Goal: Task Accomplishment & Management: Complete application form

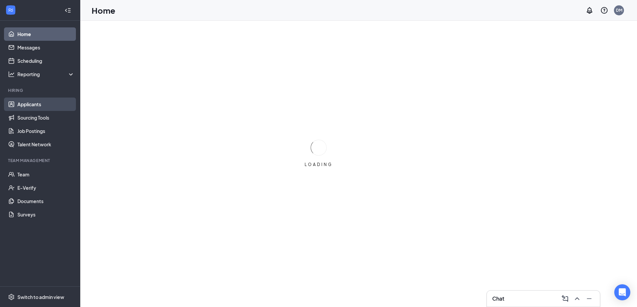
click at [47, 102] on link "Applicants" at bounding box center [45, 104] width 57 height 13
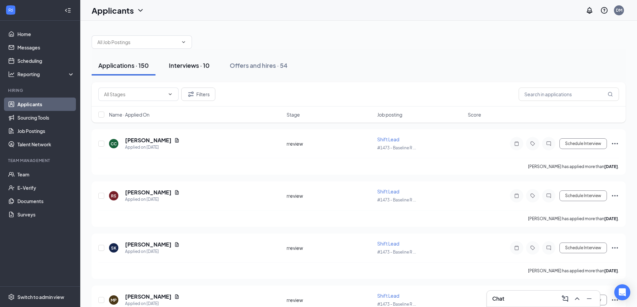
click at [190, 62] on div "Interviews · 10" at bounding box center [189, 65] width 41 height 8
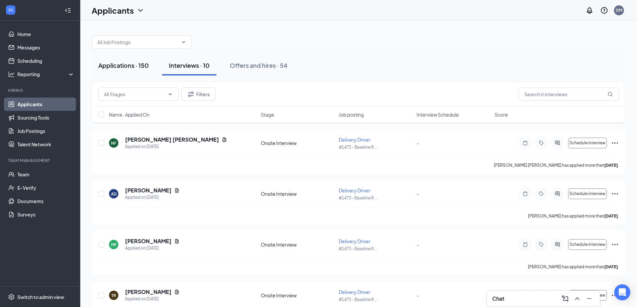
click at [117, 63] on div "Applications · 150" at bounding box center [123, 65] width 51 height 8
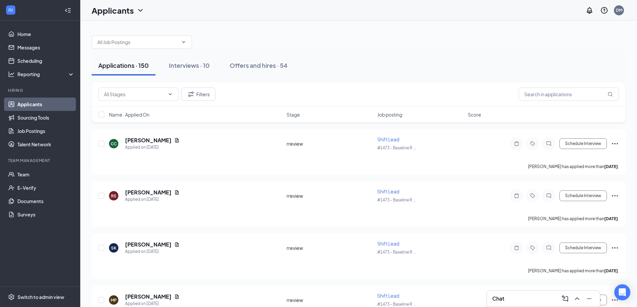
click at [32, 103] on link "Applicants" at bounding box center [45, 104] width 57 height 13
click at [31, 103] on link "Applicants" at bounding box center [45, 104] width 57 height 13
click at [184, 65] on div "Interviews · 10" at bounding box center [189, 65] width 41 height 8
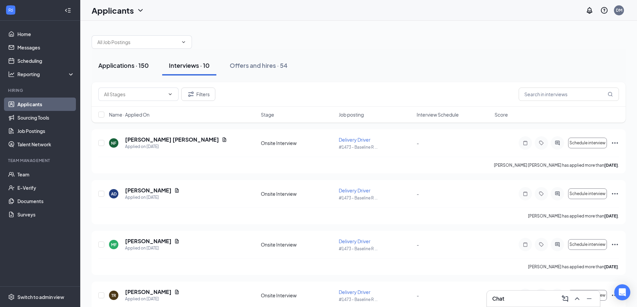
click at [127, 66] on div "Applications · 150" at bounding box center [123, 65] width 51 height 8
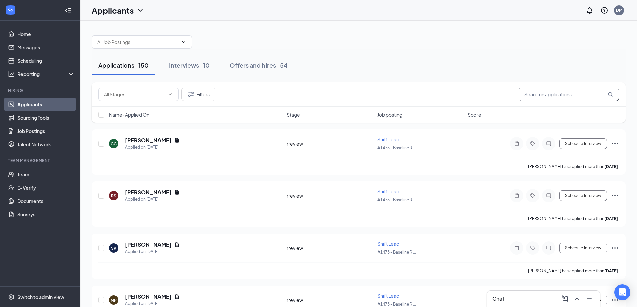
drag, startPoint x: 579, startPoint y: 93, endPoint x: 579, endPoint y: 88, distance: 5.0
click at [579, 90] on input "text" at bounding box center [569, 94] width 100 height 13
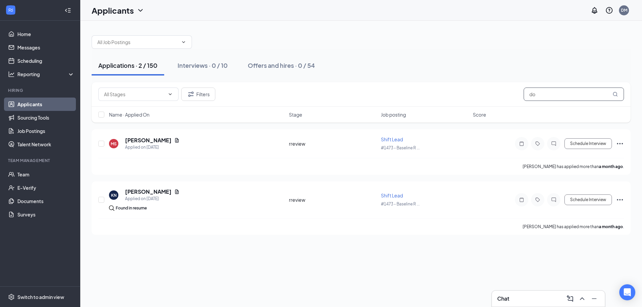
type input "d"
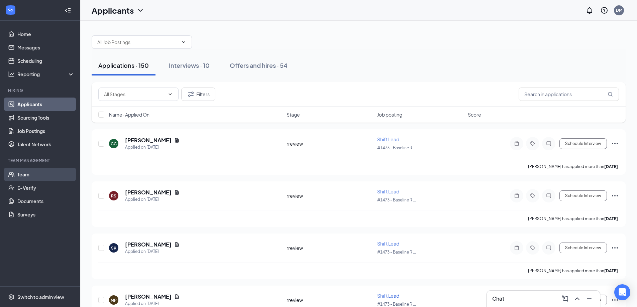
click at [44, 170] on link "Team" at bounding box center [45, 174] width 57 height 13
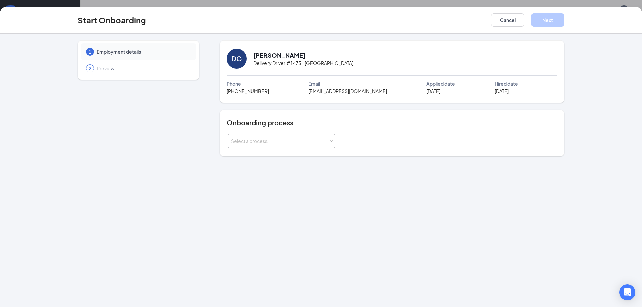
click at [275, 143] on div "Select a process" at bounding box center [280, 141] width 98 height 7
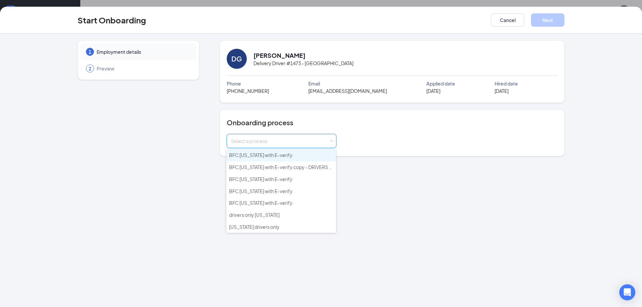
click at [393, 154] on div "Onboarding process Select a process" at bounding box center [392, 133] width 345 height 47
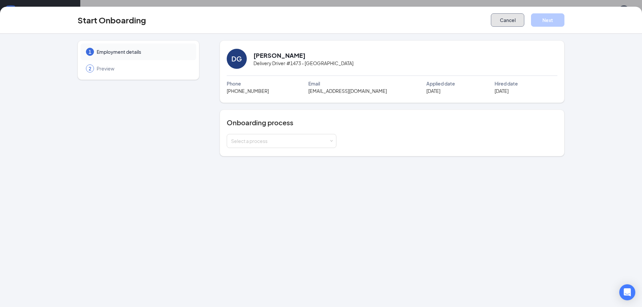
click at [506, 18] on button "Cancel" at bounding box center [507, 19] width 33 height 13
click at [330, 140] on span at bounding box center [331, 141] width 3 height 3
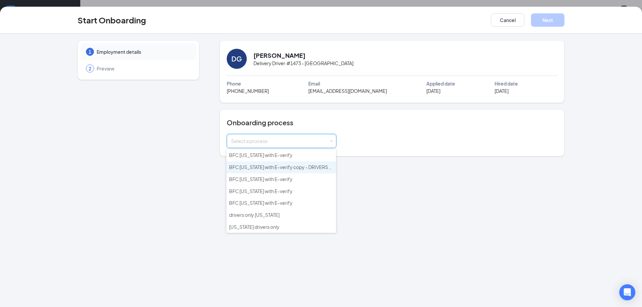
click at [312, 167] on span "BFC Arizona with E-verify copy - DRIVERS ONLY" at bounding box center [285, 167] width 112 height 6
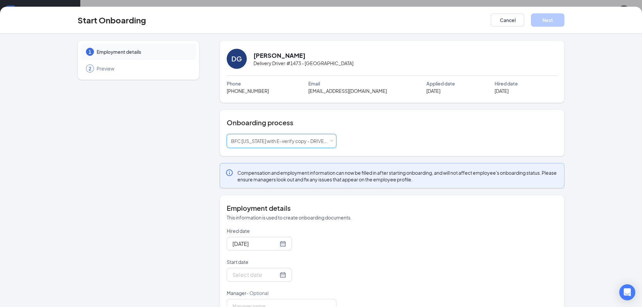
click at [360, 251] on div "Hired date Sep 15, 2025 Start date Manager - Optional" at bounding box center [392, 271] width 331 height 86
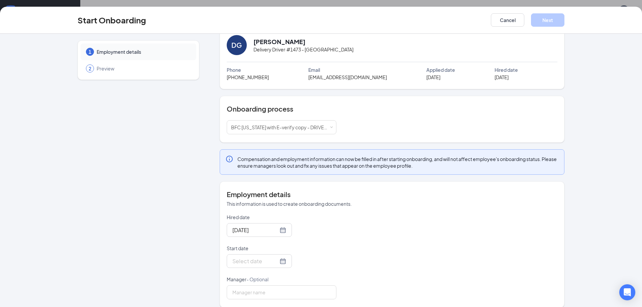
scroll to position [21, 0]
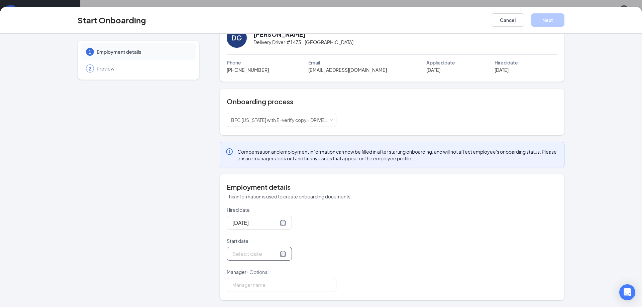
click at [272, 256] on div at bounding box center [259, 254] width 54 height 8
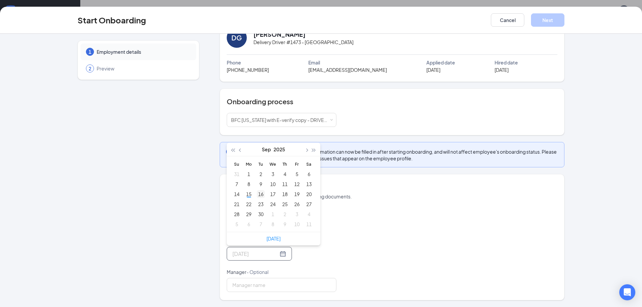
type input "Sep 16, 2025"
click at [259, 195] on div "16" at bounding box center [261, 194] width 8 height 8
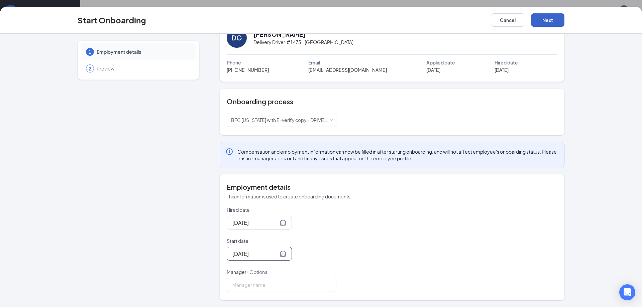
click at [548, 18] on button "Next" at bounding box center [547, 19] width 33 height 13
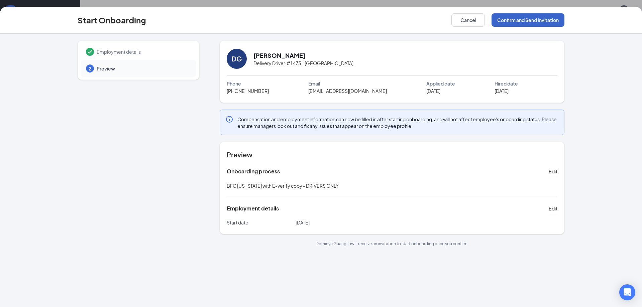
click at [534, 17] on button "Confirm and Send Invitation" at bounding box center [528, 19] width 73 height 13
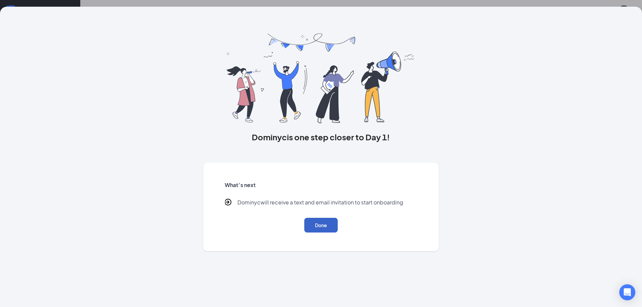
click at [323, 226] on button "Done" at bounding box center [320, 225] width 33 height 15
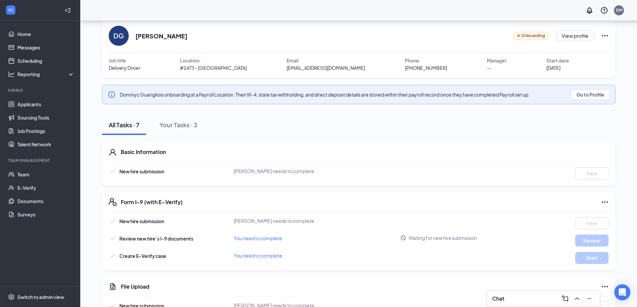
scroll to position [12, 0]
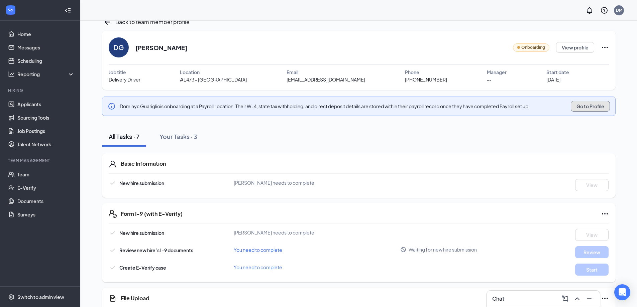
click at [594, 103] on button "Go to Profile" at bounding box center [590, 106] width 39 height 11
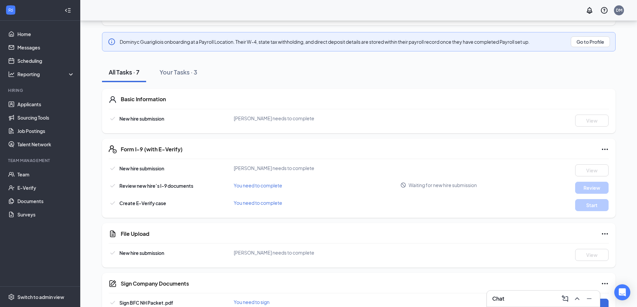
scroll to position [112, 0]
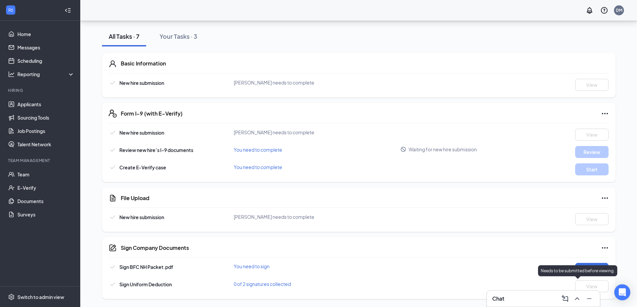
click at [590, 266] on div "Needs to be submitted before viewing." at bounding box center [577, 271] width 79 height 11
click at [500, 263] on div "Sign Company Documents Sign BFC NH Packet.pdf You need to sign Sign Sign Unifor…" at bounding box center [359, 269] width 514 height 62
click at [587, 273] on button "Sign" at bounding box center [591, 269] width 33 height 12
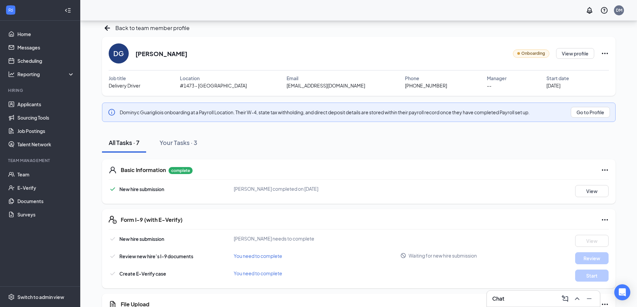
scroll to position [0, 0]
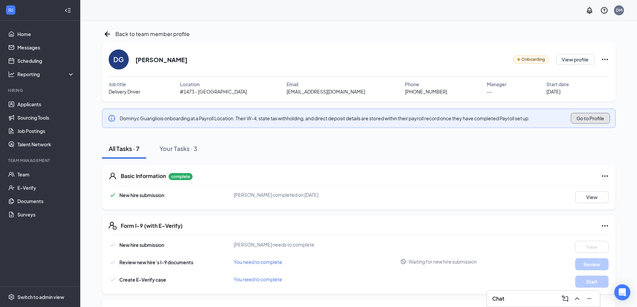
click at [595, 119] on button "Go to Profile" at bounding box center [590, 118] width 39 height 11
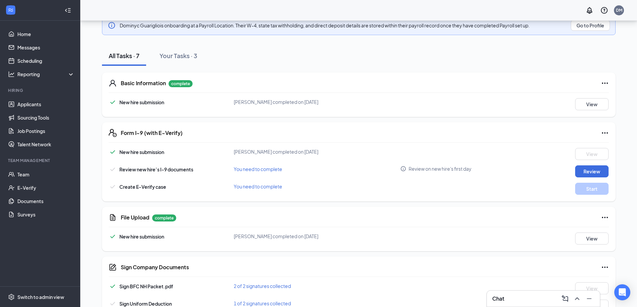
scroll to position [112, 0]
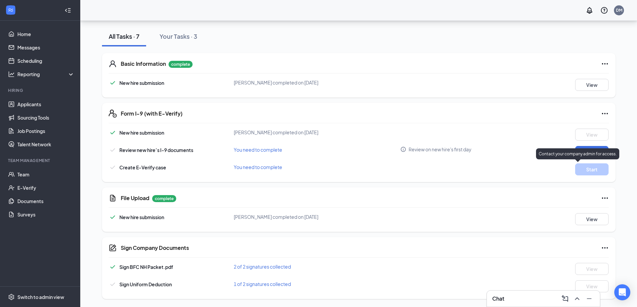
click at [598, 153] on p "Contact your company admin for access." at bounding box center [578, 154] width 78 height 6
click at [587, 146] on div "New hire submission Dominyc Guariglio completed on Sep 15, 2025 View Review new…" at bounding box center [359, 152] width 500 height 47
click at [591, 155] on button "Review" at bounding box center [591, 152] width 33 height 12
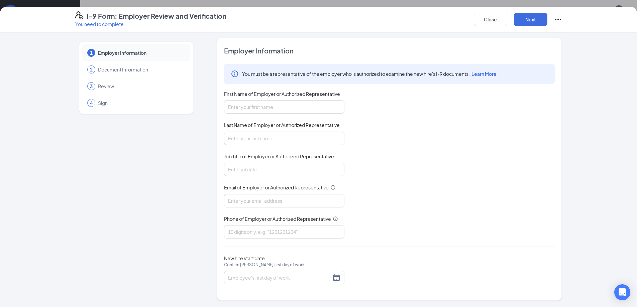
scroll to position [2, 0]
click at [288, 107] on input "First Name of Employer or Authorized Representative" at bounding box center [284, 106] width 120 height 13
type input "Desiree"
type input "Munguia"
click at [299, 165] on input "Job Title of Employer or Authorized Representative" at bounding box center [284, 169] width 120 height 13
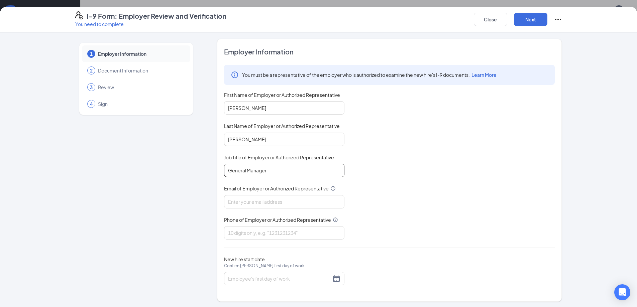
scroll to position [0, 0]
type input "General Manager"
click at [301, 205] on input "Email of Employer or Authorized Representative" at bounding box center [284, 202] width 120 height 13
type input "1473@bacusfoodscorp.com"
click at [382, 233] on div "You must be a representative of the employer who is authorized to examine the n…" at bounding box center [389, 152] width 331 height 175
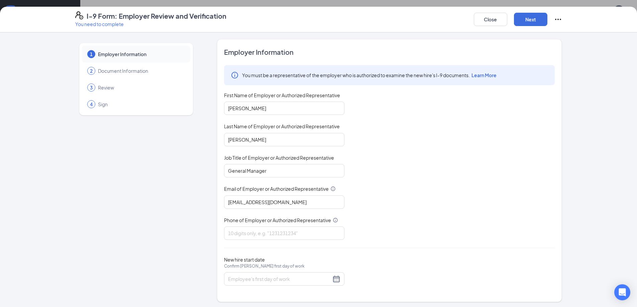
click at [379, 255] on div "Employer Information You must be a representative of the employer who is author…" at bounding box center [389, 171] width 331 height 247
click at [335, 279] on div at bounding box center [284, 279] width 112 height 8
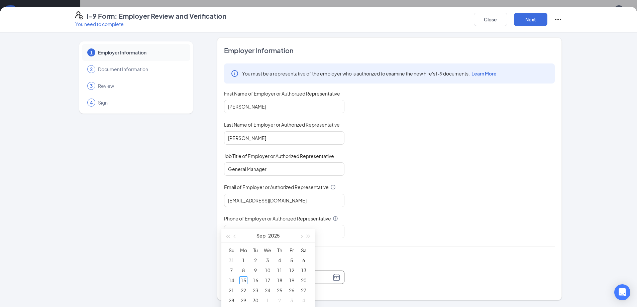
scroll to position [112, 0]
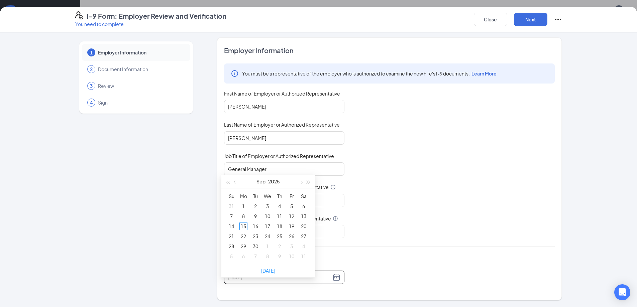
type input "08/31/2025"
type input "09/16/2025"
click at [254, 226] on div "16" at bounding box center [256, 226] width 8 height 8
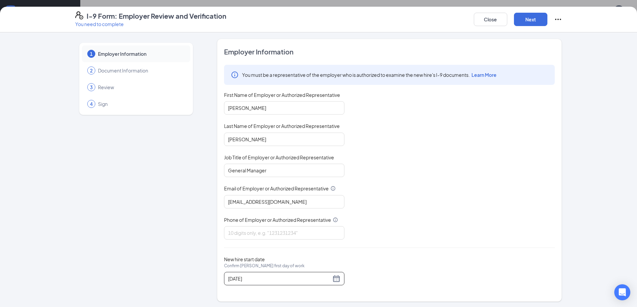
scroll to position [0, 0]
click at [536, 24] on button "Next" at bounding box center [530, 19] width 33 height 13
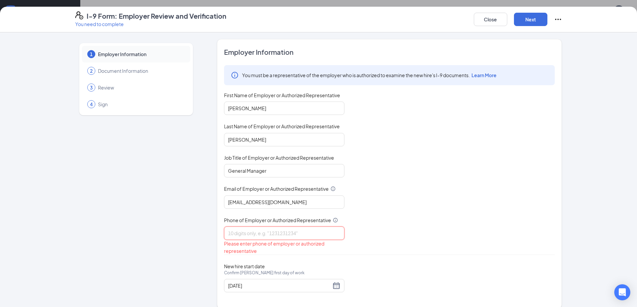
click at [262, 234] on input "Phone of Employer or Authorized Representative" at bounding box center [284, 233] width 120 height 13
type input "4807768222"
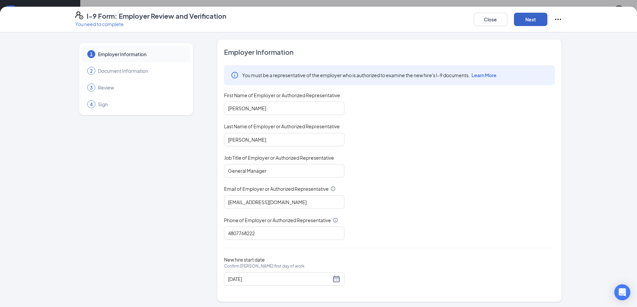
click at [521, 22] on button "Next" at bounding box center [530, 19] width 33 height 13
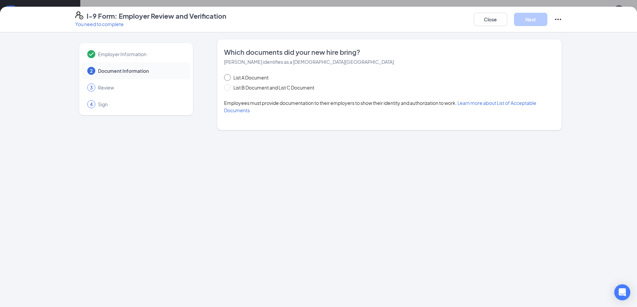
click at [253, 75] on span "List A Document" at bounding box center [251, 77] width 40 height 7
click at [229, 75] on input "List A Document" at bounding box center [226, 76] width 5 height 5
radio input "true"
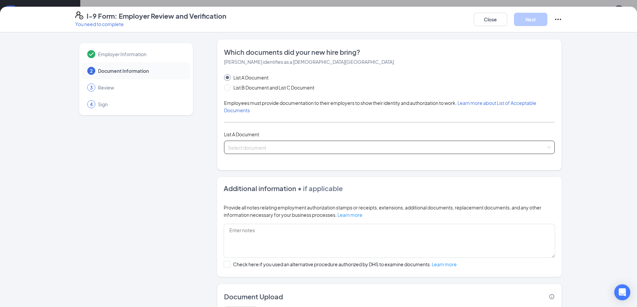
click at [544, 148] on div "Select document" at bounding box center [389, 147] width 331 height 13
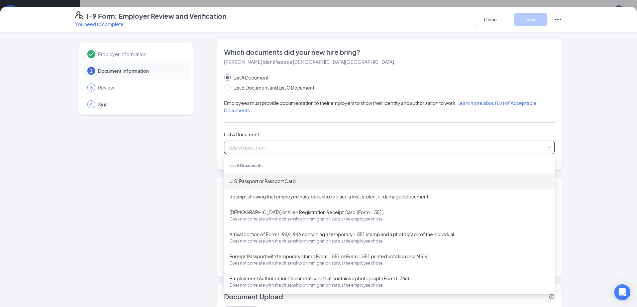
click at [297, 181] on div "U.S. Passport or Passport Card" at bounding box center [389, 181] width 320 height 7
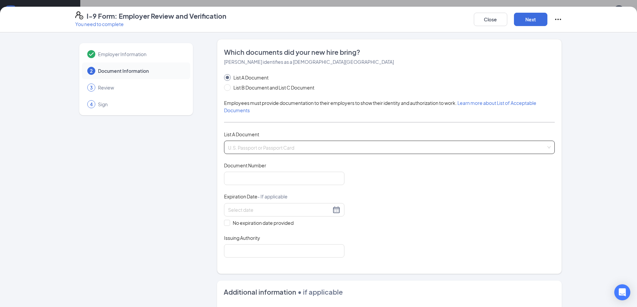
click at [313, 146] on span "U.S. Passport or Passport Card" at bounding box center [389, 147] width 323 height 13
click at [247, 86] on span "List B Document and List C Document" at bounding box center [274, 87] width 86 height 7
click at [229, 86] on input "List B Document and List C Document" at bounding box center [226, 86] width 5 height 5
radio input "true"
radio input "false"
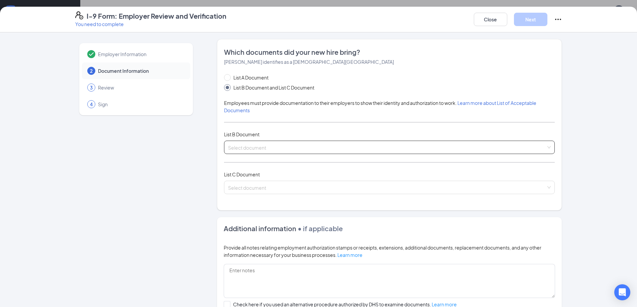
click at [291, 148] on input "search" at bounding box center [387, 146] width 318 height 10
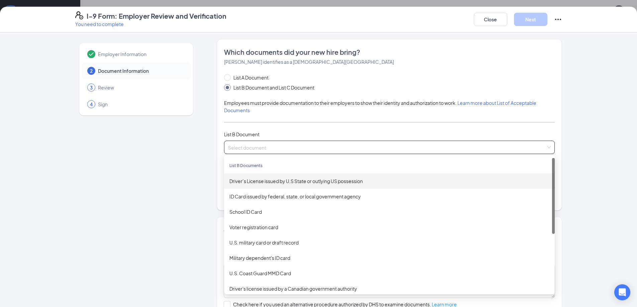
click at [321, 184] on div "Driver’s License issued by U.S State or outlying US possession" at bounding box center [389, 181] width 320 height 7
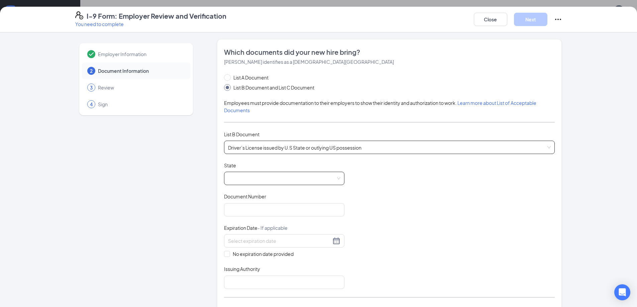
click at [283, 184] on span at bounding box center [284, 178] width 112 height 13
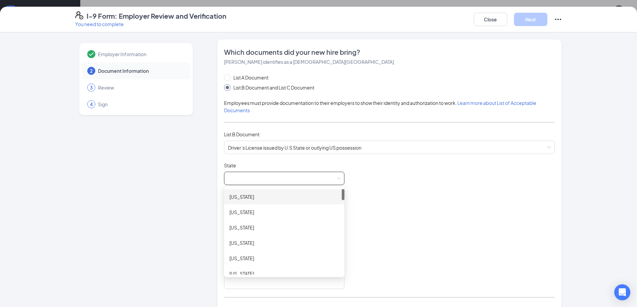
click at [286, 179] on span at bounding box center [284, 178] width 112 height 13
click at [272, 225] on div "Colorado" at bounding box center [284, 222] width 110 height 7
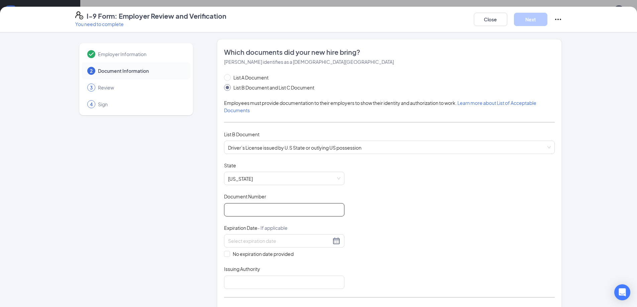
click at [291, 214] on input "Document Number" at bounding box center [284, 209] width 120 height 13
type input "17-287-3527"
click at [319, 236] on div at bounding box center [284, 240] width 120 height 13
type input "04-08-2030"
click at [413, 247] on div "Document Title Driver’s License issued by U.S State or outlying US possession S…" at bounding box center [389, 225] width 331 height 127
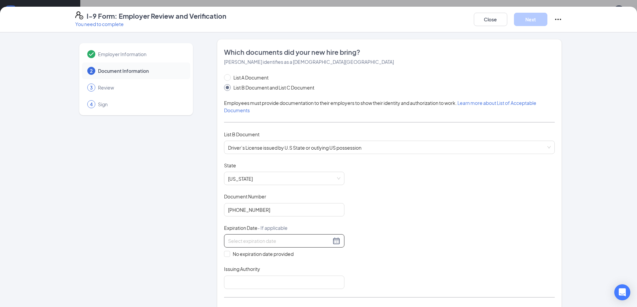
click at [323, 234] on div at bounding box center [284, 240] width 120 height 13
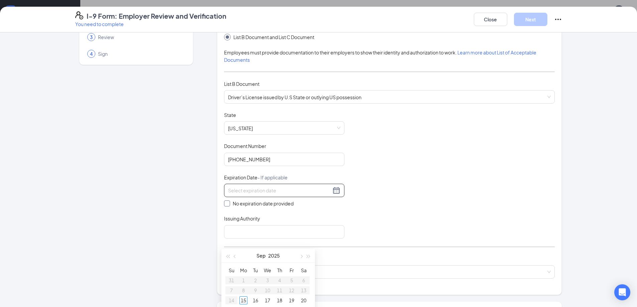
scroll to position [48, 0]
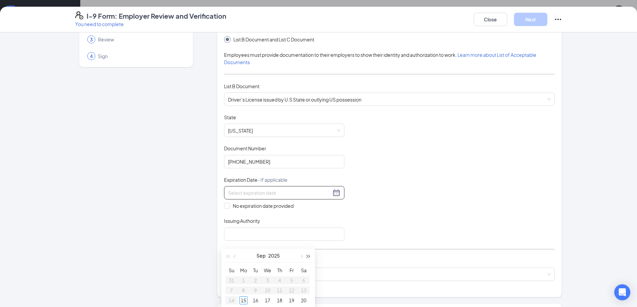
click at [308, 256] on span "button" at bounding box center [308, 256] width 3 height 3
click at [311, 254] on button "button" at bounding box center [308, 255] width 7 height 13
click at [309, 256] on span "button" at bounding box center [308, 256] width 3 height 3
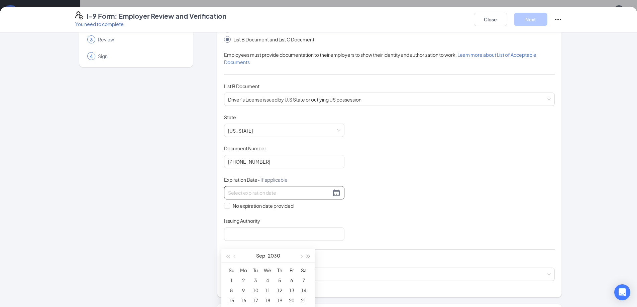
click at [309, 256] on span "button" at bounding box center [308, 256] width 3 height 3
click at [226, 257] on span "button" at bounding box center [227, 256] width 3 height 3
click at [235, 257] on span "button" at bounding box center [235, 256] width 3 height 3
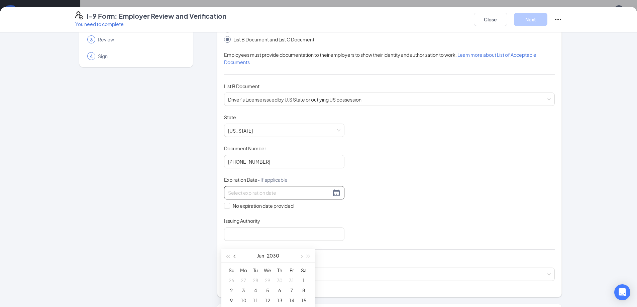
click at [235, 257] on span "button" at bounding box center [235, 256] width 3 height 3
type input "04/07/2030"
type input "04/08/2030"
click at [244, 293] on div "8" at bounding box center [244, 291] width 8 height 8
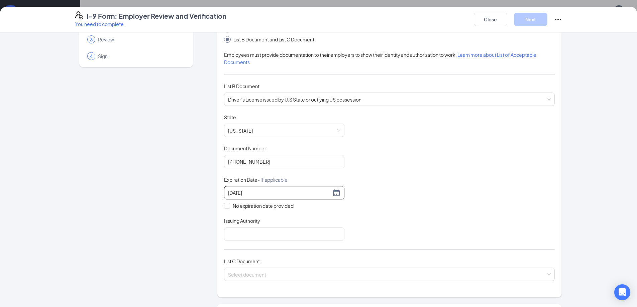
drag, startPoint x: 441, startPoint y: 226, endPoint x: 388, endPoint y: 229, distance: 53.3
click at [441, 226] on div "Document Title Driver’s License issued by U.S State or outlying US possession S…" at bounding box center [389, 177] width 331 height 127
click at [307, 238] on input "Issuing Authority" at bounding box center [284, 234] width 120 height 13
drag, startPoint x: 447, startPoint y: 186, endPoint x: 437, endPoint y: 187, distance: 9.8
click at [446, 185] on div "Document Title Driver’s License issued by U.S State or outlying US possession S…" at bounding box center [389, 177] width 331 height 127
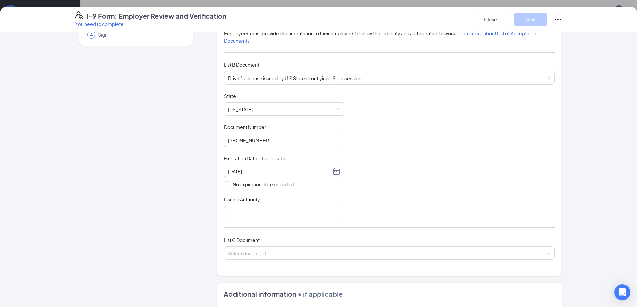
scroll to position [82, 0]
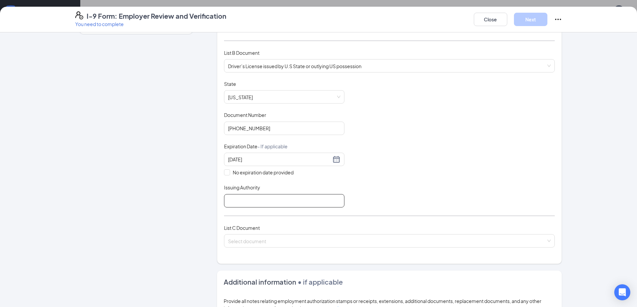
click at [243, 199] on input "Issuing Authority" at bounding box center [284, 200] width 120 height 13
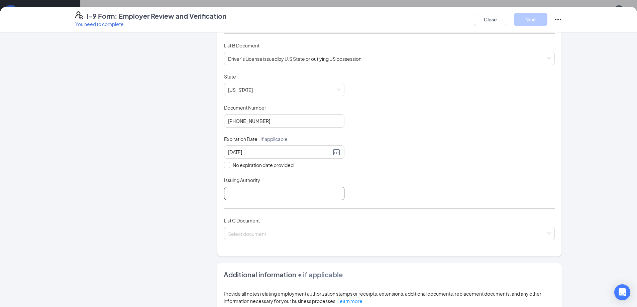
scroll to position [201, 0]
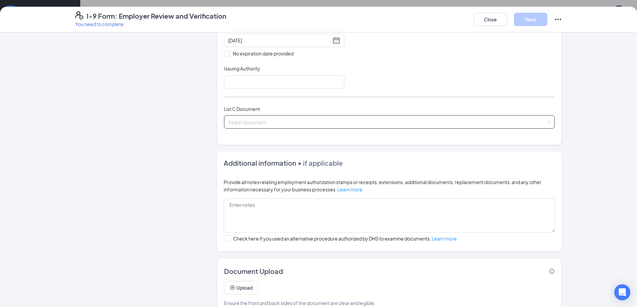
click at [306, 119] on input "search" at bounding box center [387, 121] width 318 height 10
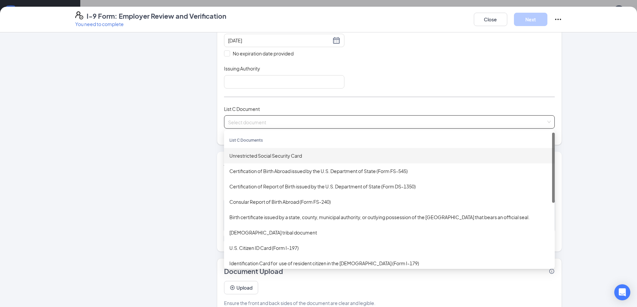
click at [328, 158] on div "Unrestricted Social Security Card" at bounding box center [389, 155] width 320 height 7
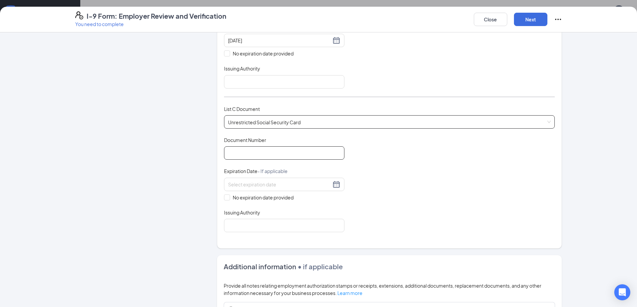
click at [273, 156] on input "Document Number" at bounding box center [284, 153] width 120 height 13
type input "764300423"
click at [224, 199] on span at bounding box center [227, 198] width 6 height 6
click at [224, 199] on input "No expiration date provided" at bounding box center [226, 197] width 5 height 5
checkbox input "true"
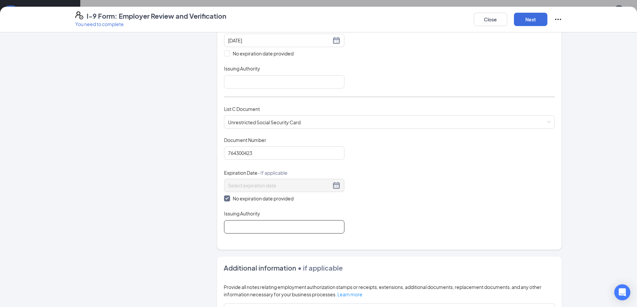
click at [263, 230] on input "Issuing Authority" at bounding box center [284, 226] width 120 height 13
type input "Social Security Administration"
click at [259, 85] on input "Issuing Authority" at bounding box center [284, 81] width 120 height 13
type input "C"
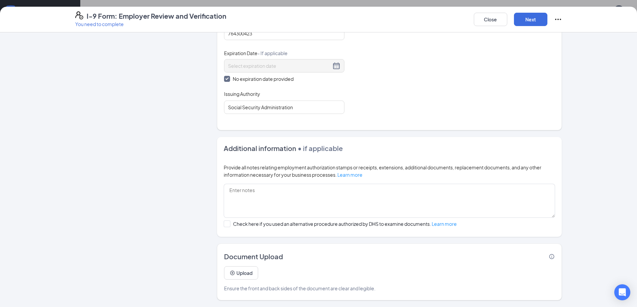
scroll to position [100, 0]
type input "Department of Motor Vehicles"
click at [536, 16] on button "Next" at bounding box center [530, 19] width 33 height 13
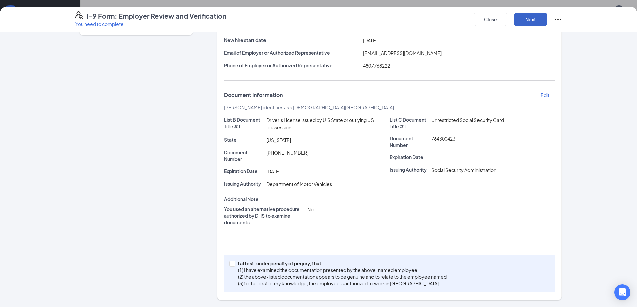
scroll to position [112, 0]
click at [229, 263] on input "I attest, under penalty of perjury, that: (1) I have examined the documentation…" at bounding box center [231, 263] width 5 height 5
checkbox input "true"
click at [519, 21] on button "Next" at bounding box center [530, 19] width 33 height 13
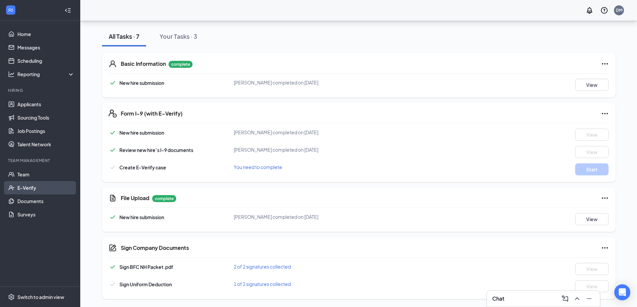
click at [17, 190] on link "E-Verify" at bounding box center [45, 187] width 57 height 13
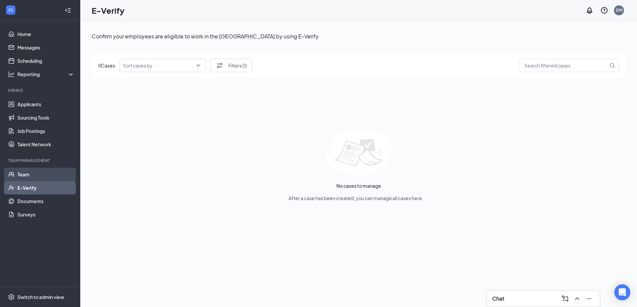
click at [34, 170] on link "Team" at bounding box center [45, 174] width 57 height 13
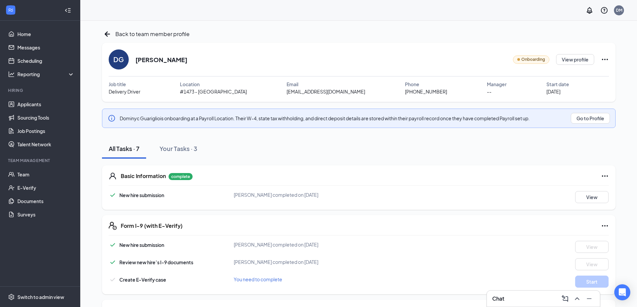
click at [336, 39] on div "Back to team member profile" at bounding box center [359, 34] width 514 height 11
